Goal: Check status: Check status

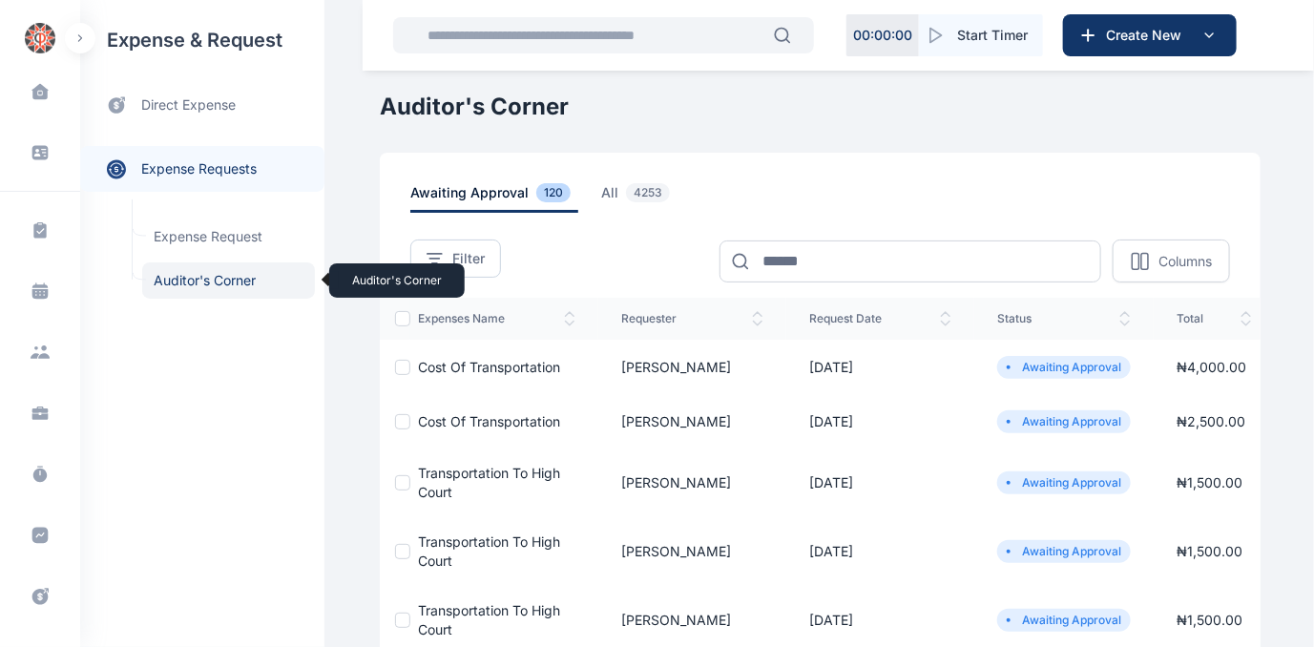
click at [212, 282] on span "Auditor's Corner Auditor's Corner" at bounding box center [228, 280] width 173 height 36
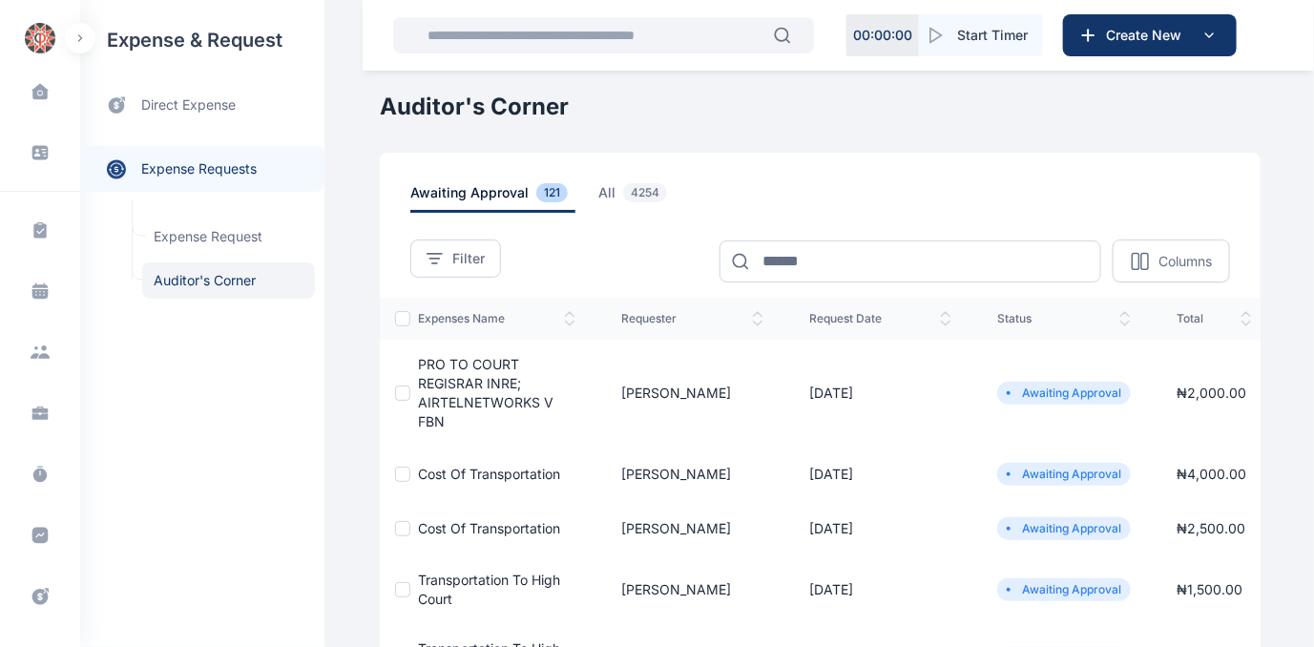
click at [451, 380] on span "PRO TO COURT REGISRAR INRE; AIRTELNETWORKS V FBN" at bounding box center [486, 392] width 136 height 73
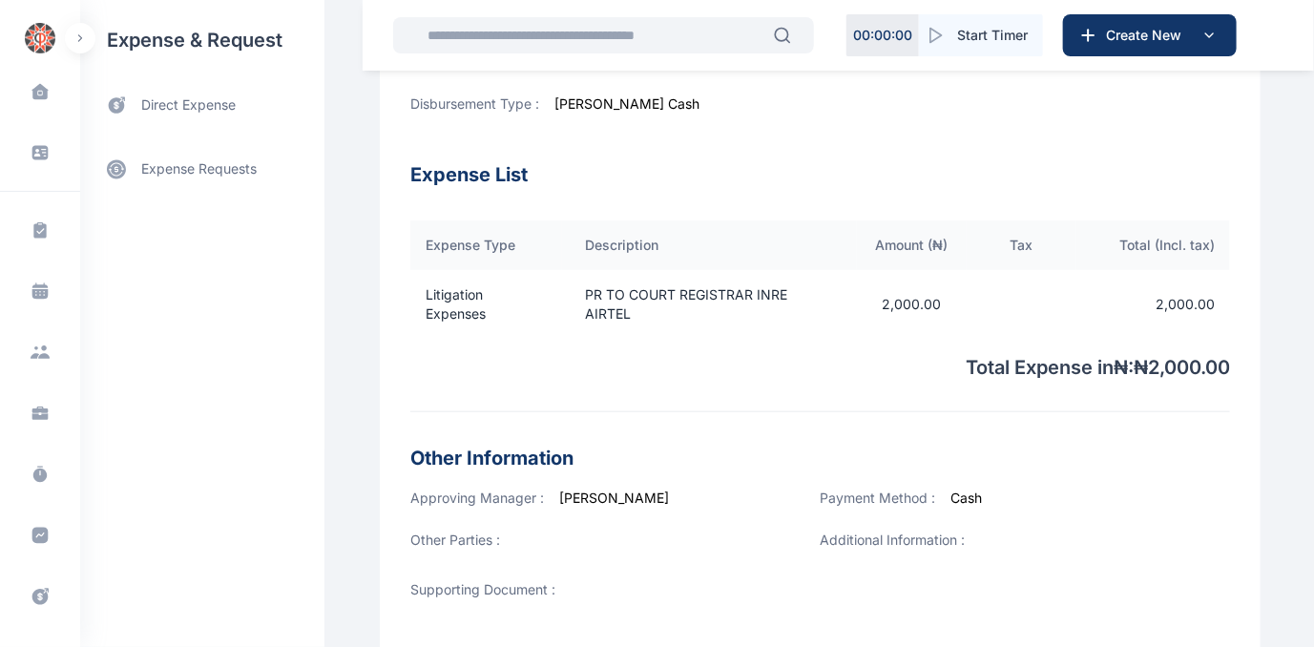
scroll to position [697, 0]
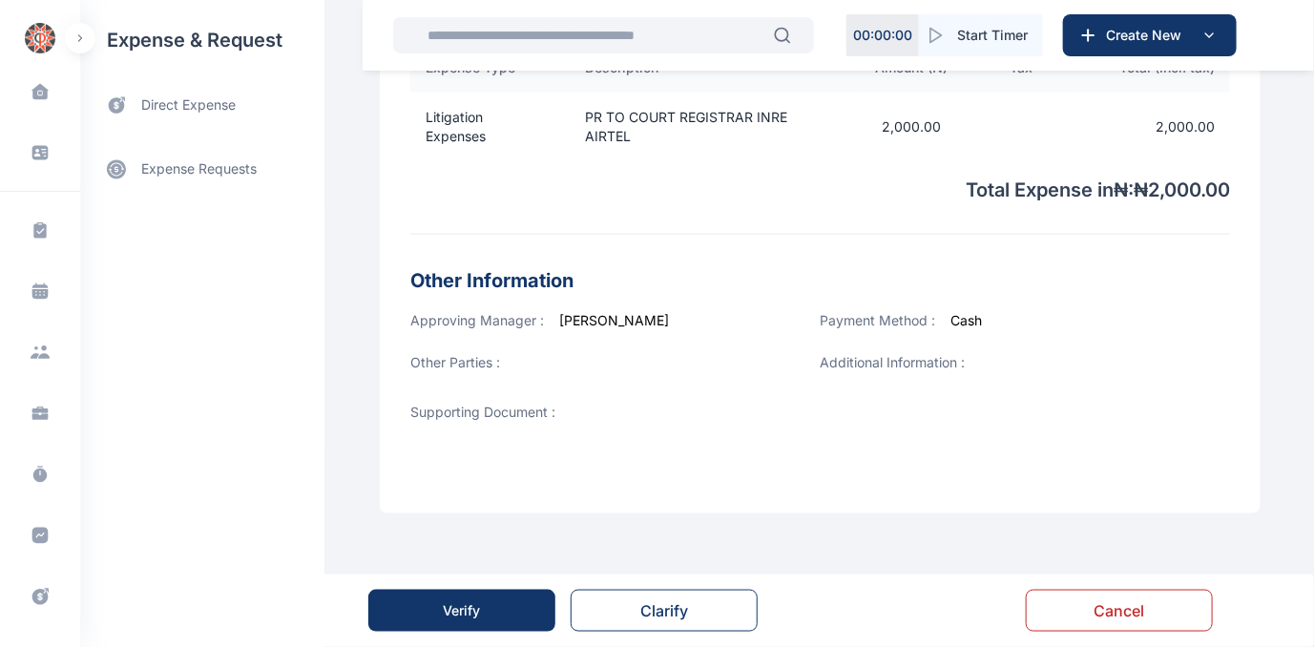
click at [428, 615] on button "Verify" at bounding box center [461, 611] width 187 height 42
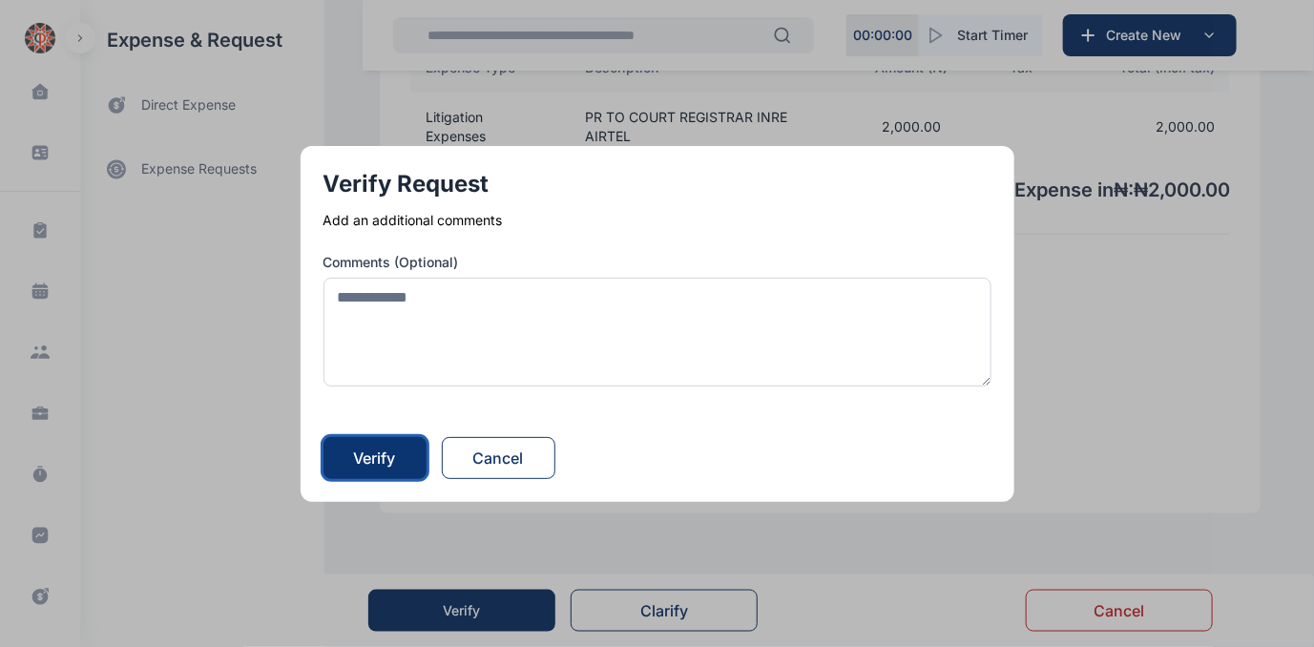
click at [387, 462] on div "Verify" at bounding box center [375, 458] width 42 height 23
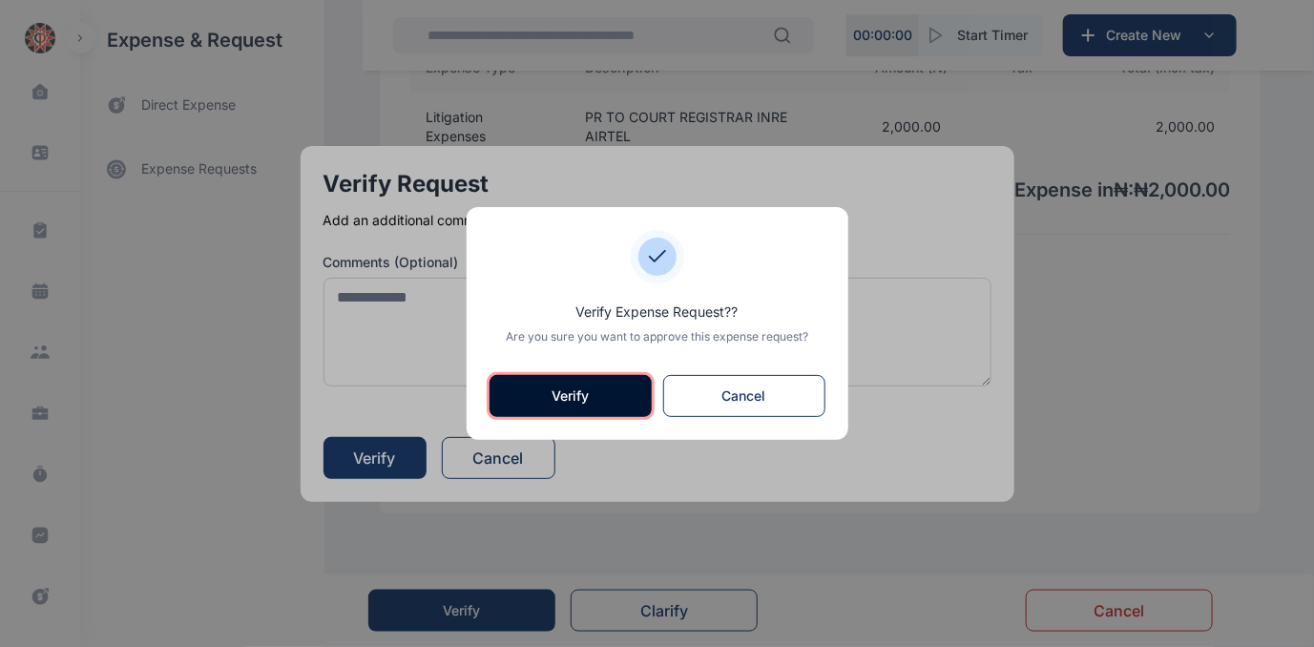
click at [601, 398] on button "Verify" at bounding box center [571, 396] width 162 height 42
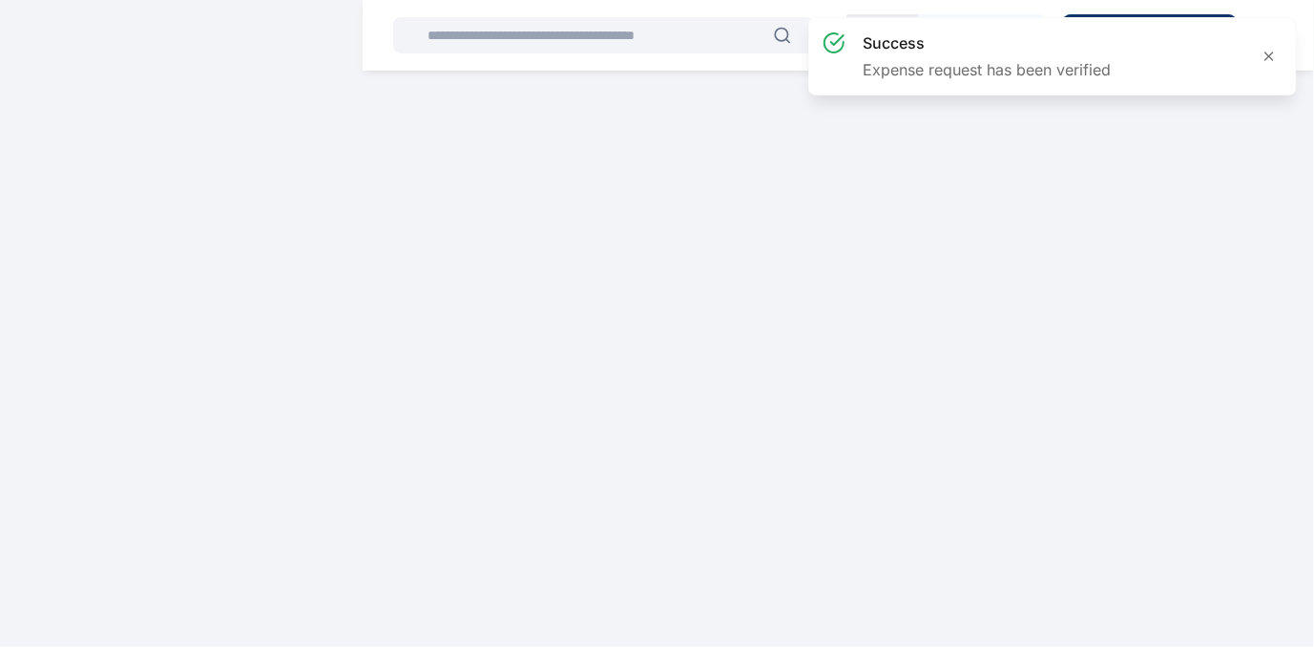
scroll to position [0, 0]
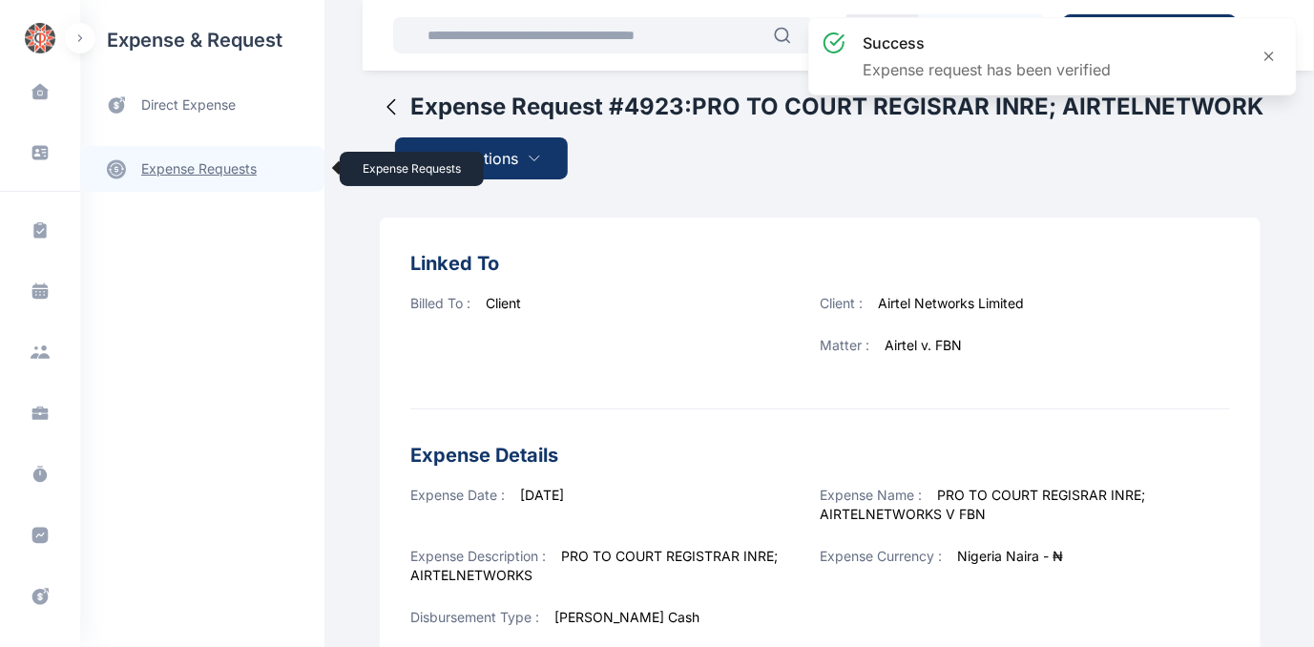
click at [230, 168] on link "expense requests expense requests" at bounding box center [202, 169] width 244 height 46
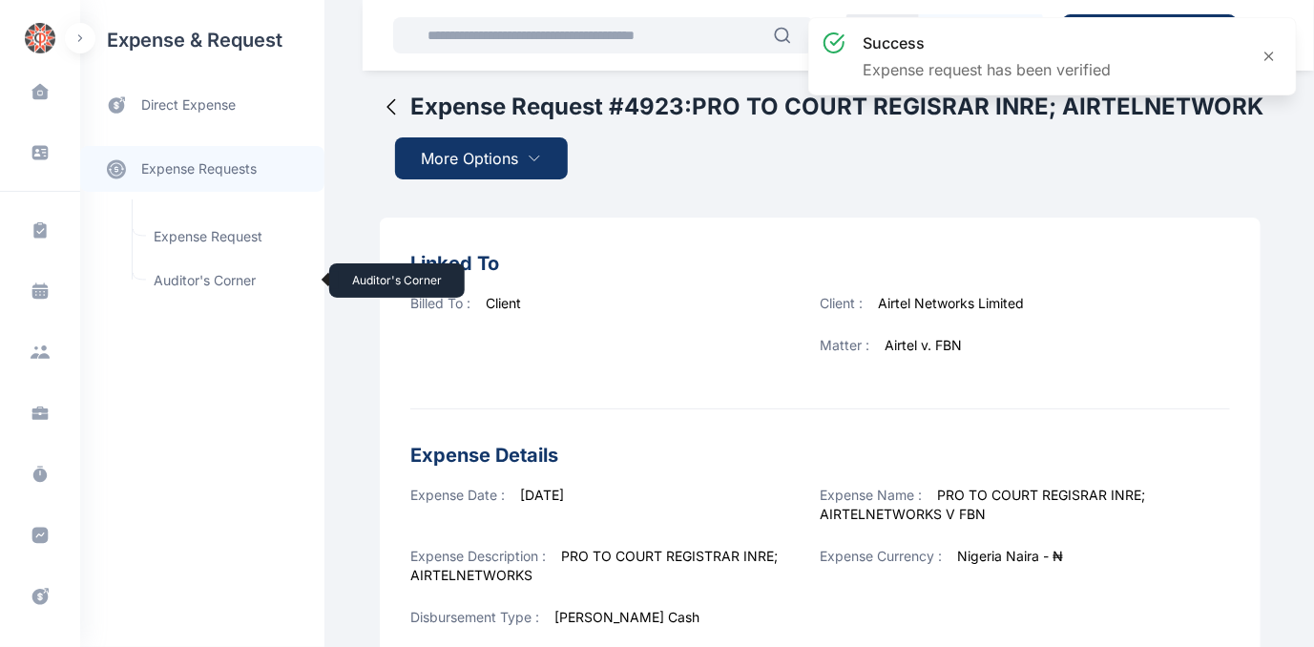
click at [150, 279] on span "Auditor's Corner Auditor's Corner" at bounding box center [228, 280] width 173 height 36
